Goal: Task Accomplishment & Management: Complete application form

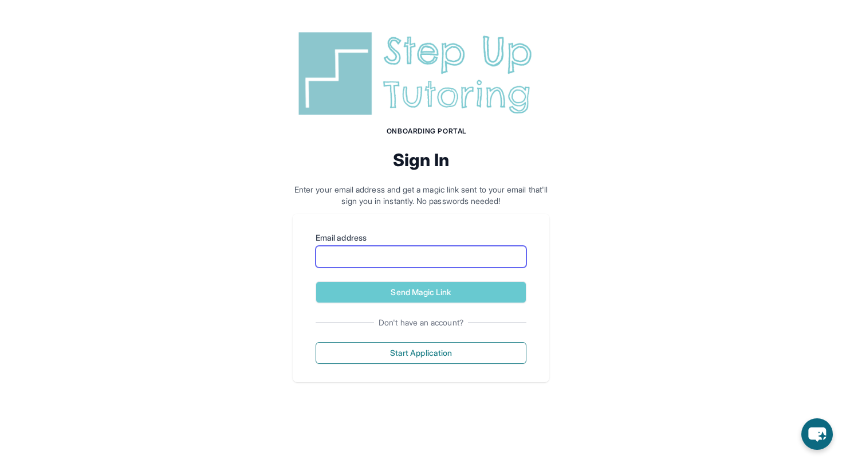
click at [426, 260] on input "Email address" at bounding box center [421, 257] width 211 height 22
type input "**********"
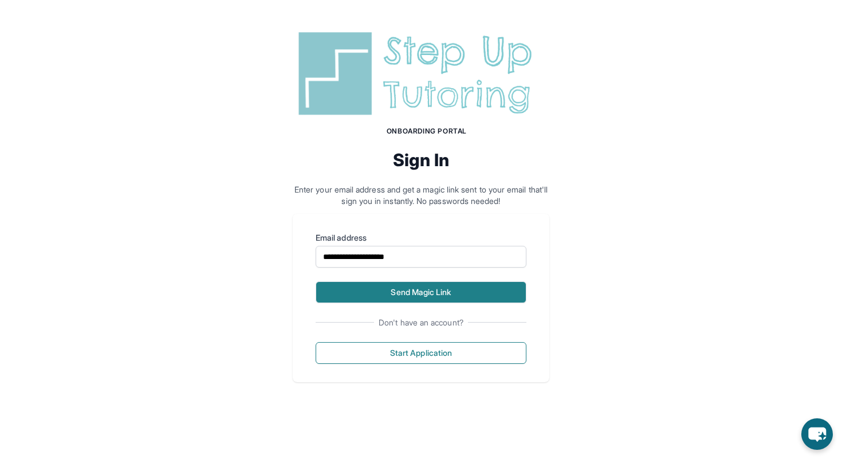
click at [418, 289] on button "Send Magic Link" at bounding box center [421, 292] width 211 height 22
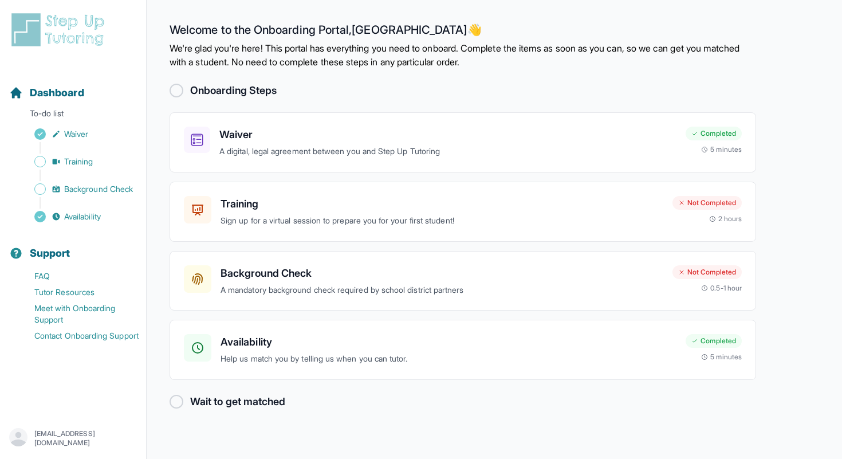
click at [476, 85] on div "Onboarding Steps" at bounding box center [463, 90] width 586 height 16
click at [478, 217] on p "Sign up for a virtual session to prepare you for your first student!" at bounding box center [441, 220] width 443 height 13
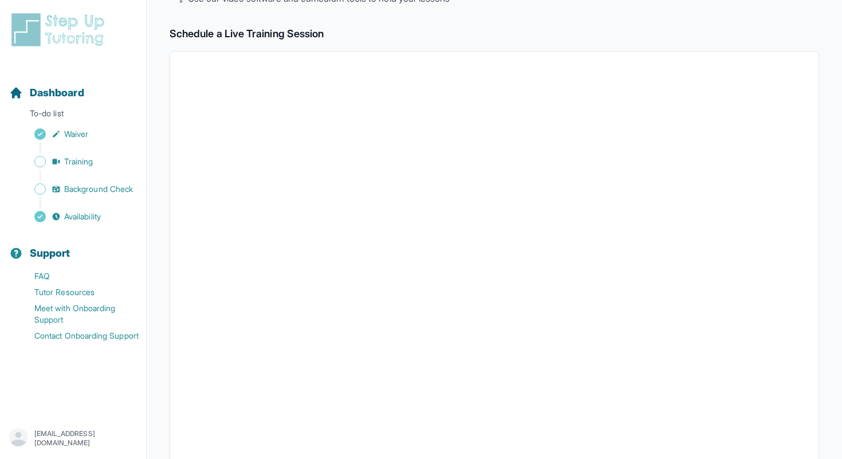
scroll to position [279, 0]
click at [66, 89] on span "Dashboard" at bounding box center [57, 93] width 54 height 16
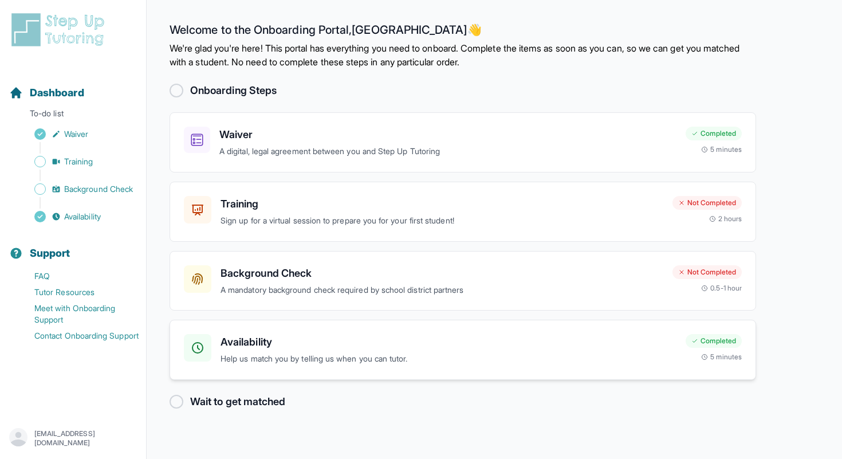
click at [371, 364] on p "Help us match you by telling us when you can tutor." at bounding box center [448, 358] width 456 height 13
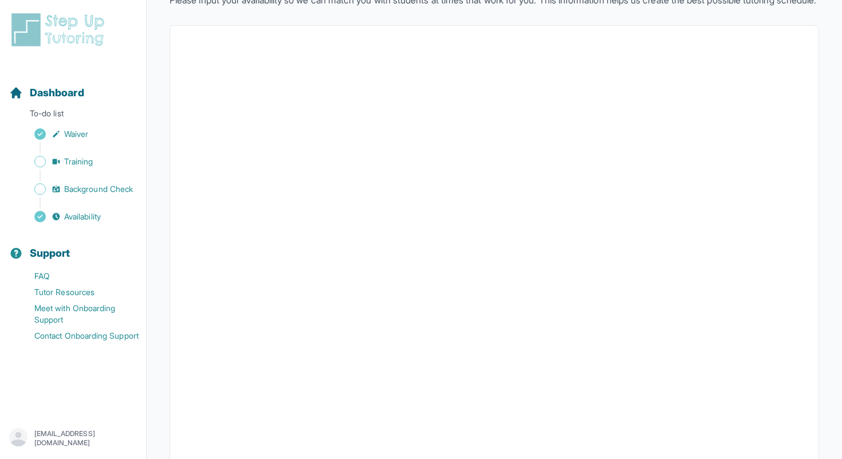
scroll to position [2, 0]
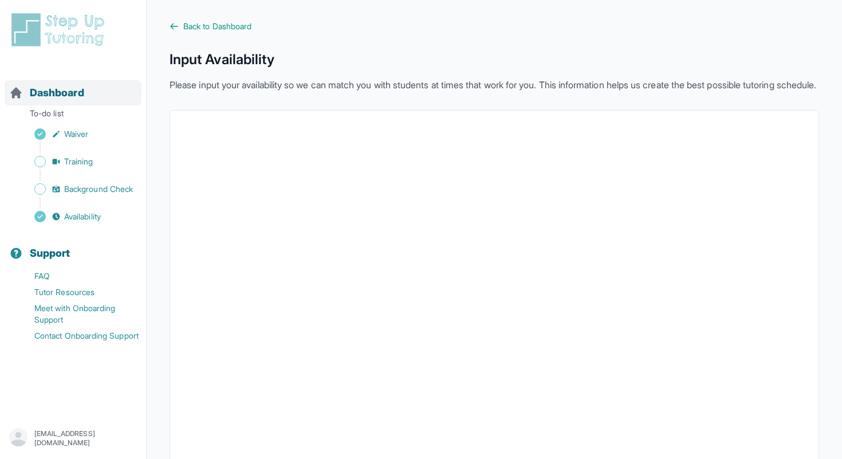
click at [62, 104] on div "Dashboard" at bounding box center [73, 92] width 137 height 25
click at [57, 99] on span "Dashboard" at bounding box center [57, 93] width 54 height 16
